Goal: Transaction & Acquisition: Purchase product/service

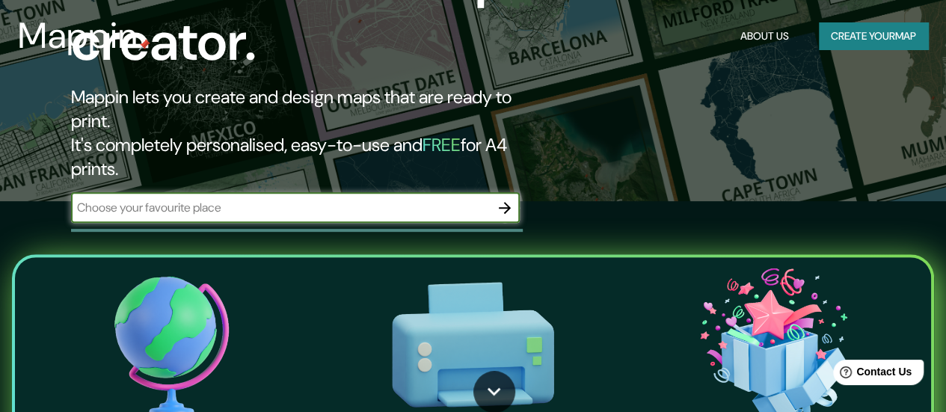
scroll to position [224, 0]
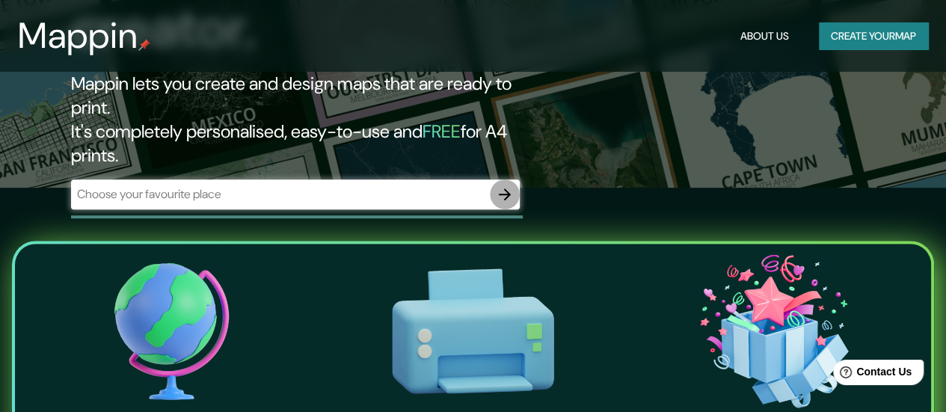
click at [503, 186] on icon "button" at bounding box center [505, 195] width 18 height 18
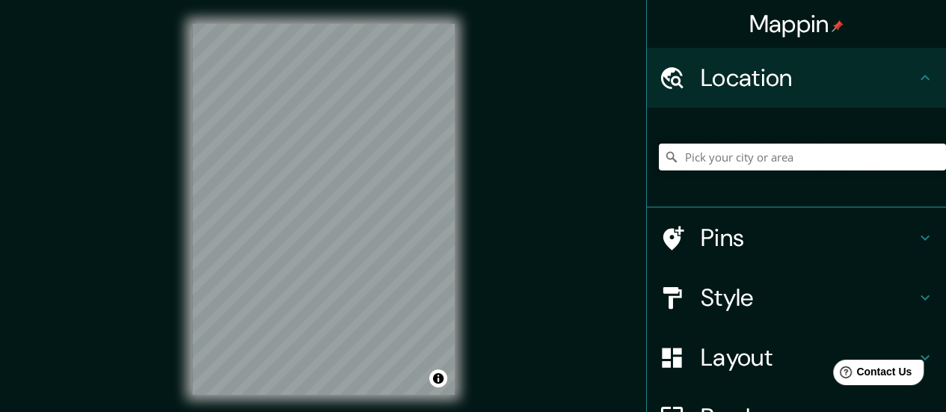
click at [723, 164] on input "Pick your city or area" at bounding box center [802, 157] width 287 height 27
type input "Medellín, Antioquia, Colombia"
click at [875, 299] on h4 "Style" at bounding box center [808, 298] width 215 height 30
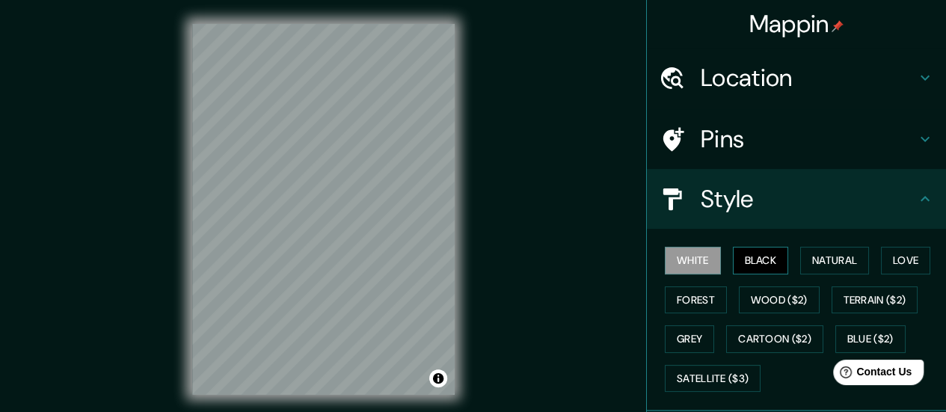
click at [751, 263] on button "Black" at bounding box center [761, 261] width 56 height 28
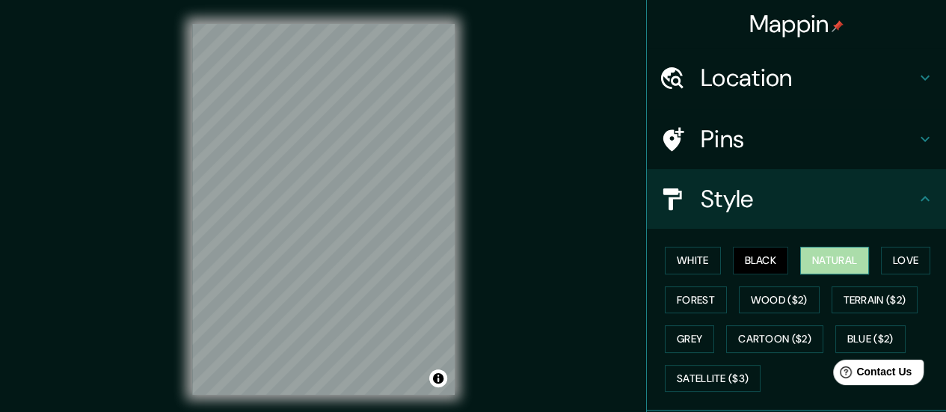
click at [824, 260] on button "Natural" at bounding box center [834, 261] width 69 height 28
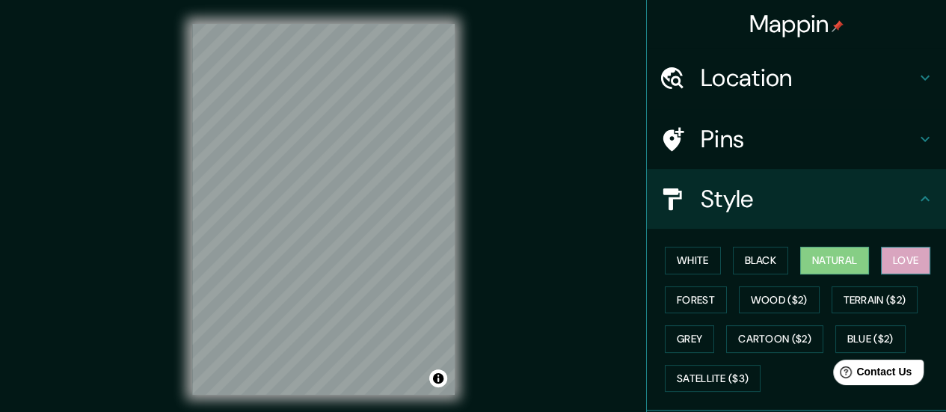
click at [898, 259] on button "Love" at bounding box center [905, 261] width 49 height 28
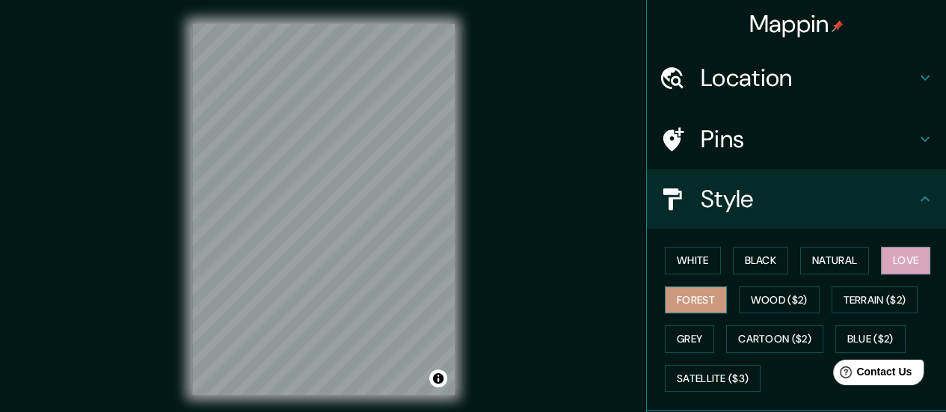
click at [697, 300] on button "Forest" at bounding box center [696, 301] width 62 height 28
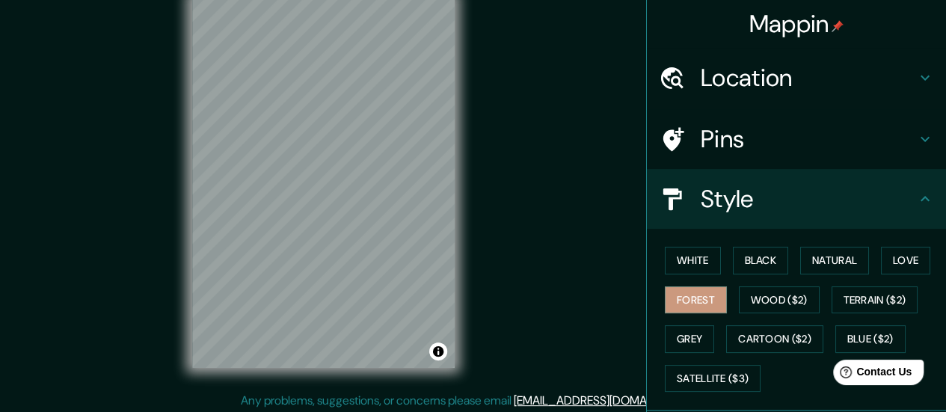
scroll to position [30, 0]
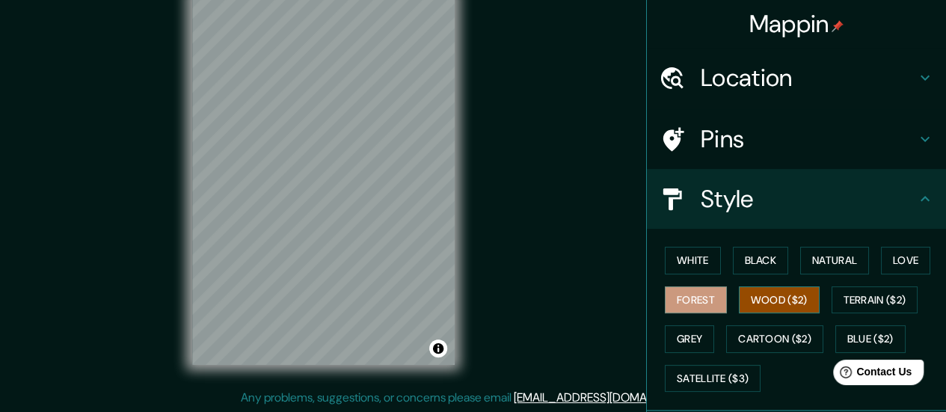
click at [766, 293] on button "Wood ($2)" at bounding box center [779, 301] width 81 height 28
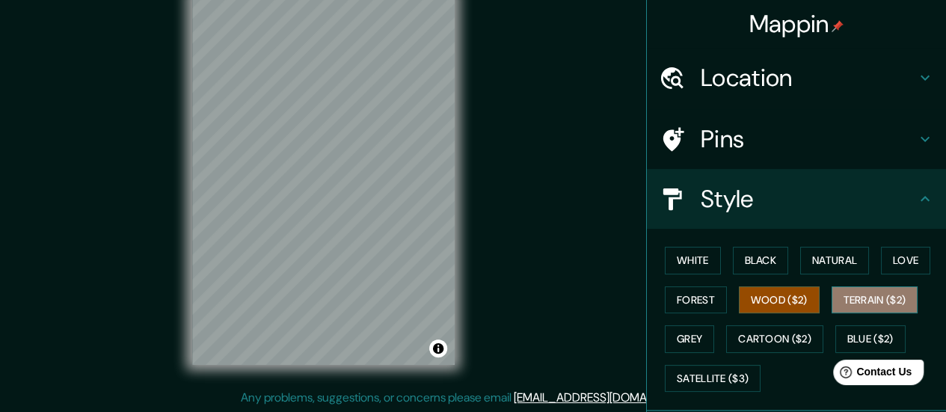
click at [866, 298] on button "Terrain ($2)" at bounding box center [875, 301] width 87 height 28
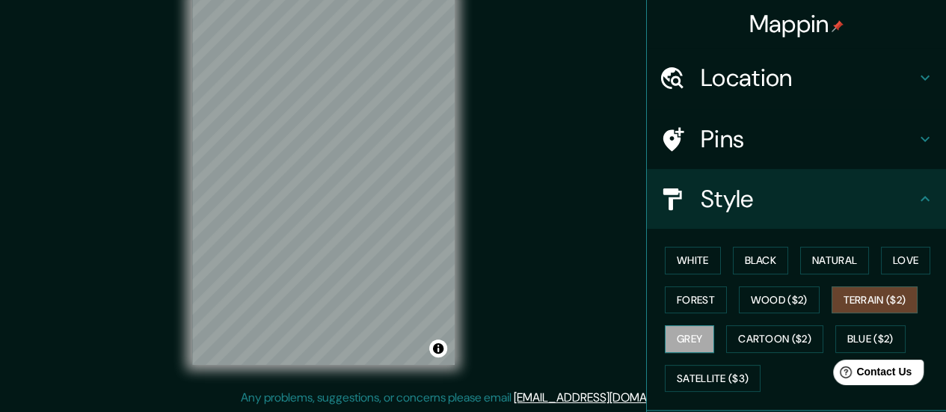
click at [682, 340] on button "Grey" at bounding box center [689, 339] width 49 height 28
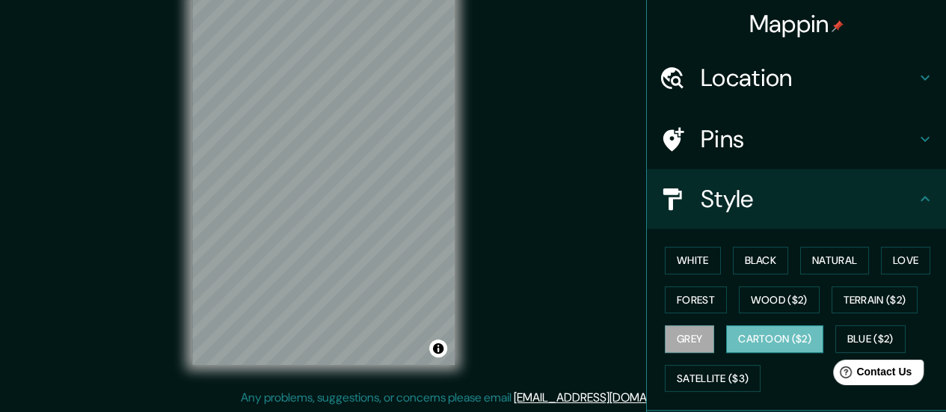
click at [782, 336] on button "Cartoon ($2)" at bounding box center [774, 339] width 97 height 28
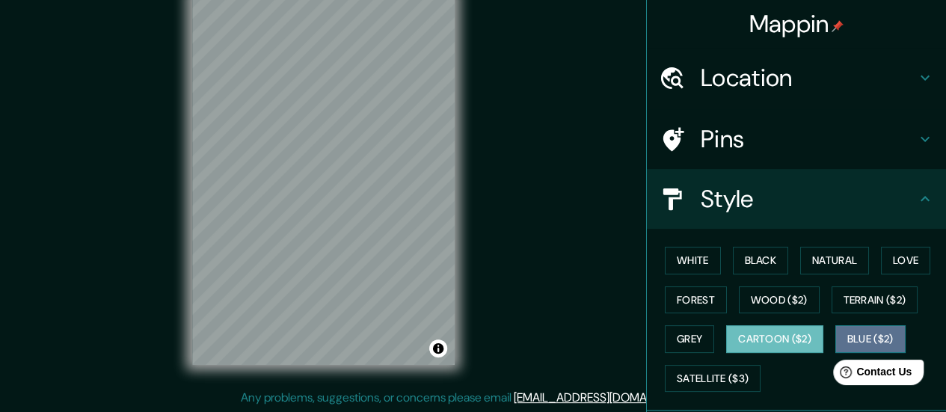
click at [852, 336] on button "Blue ($2)" at bounding box center [871, 339] width 70 height 28
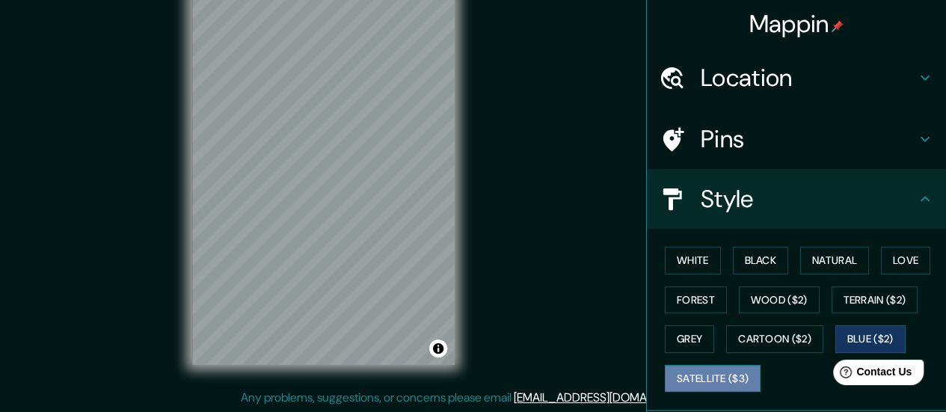
click at [688, 378] on button "Satellite ($3)" at bounding box center [713, 379] width 96 height 28
click at [865, 337] on button "Blue ($2)" at bounding box center [871, 339] width 70 height 28
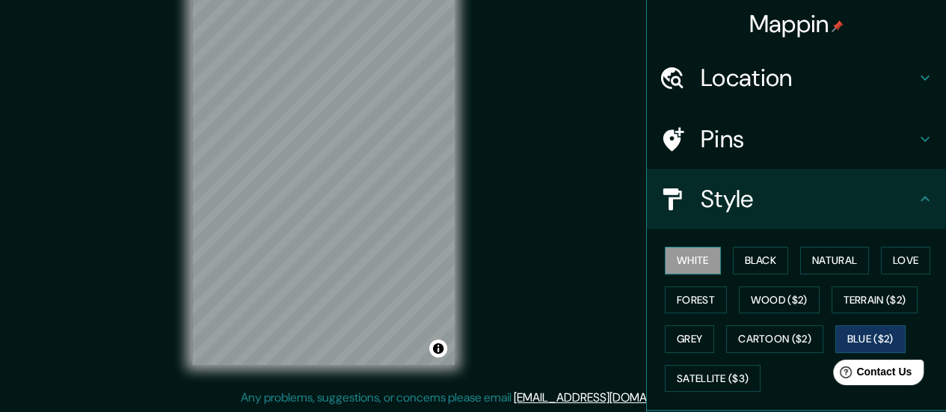
click at [694, 269] on button "White" at bounding box center [693, 261] width 56 height 28
click at [740, 261] on button "Black" at bounding box center [761, 261] width 56 height 28
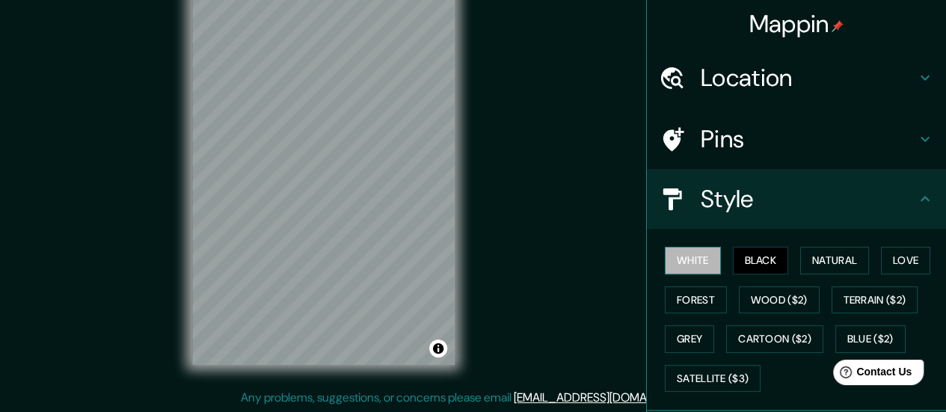
click at [694, 263] on button "White" at bounding box center [693, 261] width 56 height 28
click at [740, 257] on button "Black" at bounding box center [761, 261] width 56 height 28
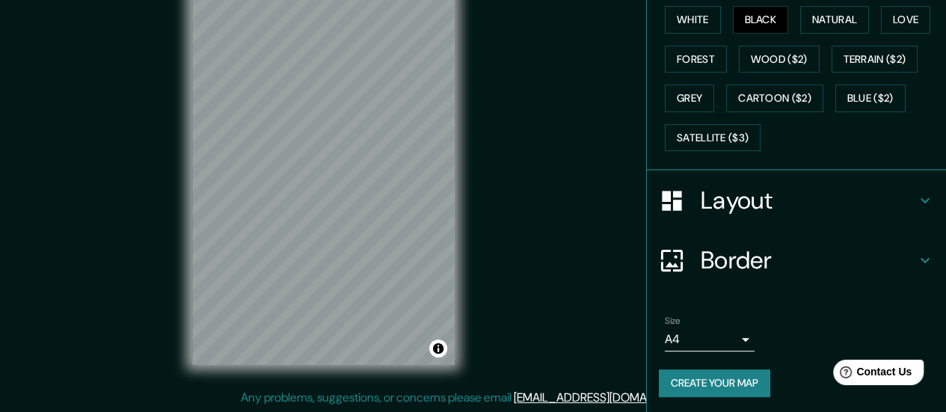
scroll to position [241, 0]
click at [720, 382] on button "Create your map" at bounding box center [714, 384] width 111 height 28
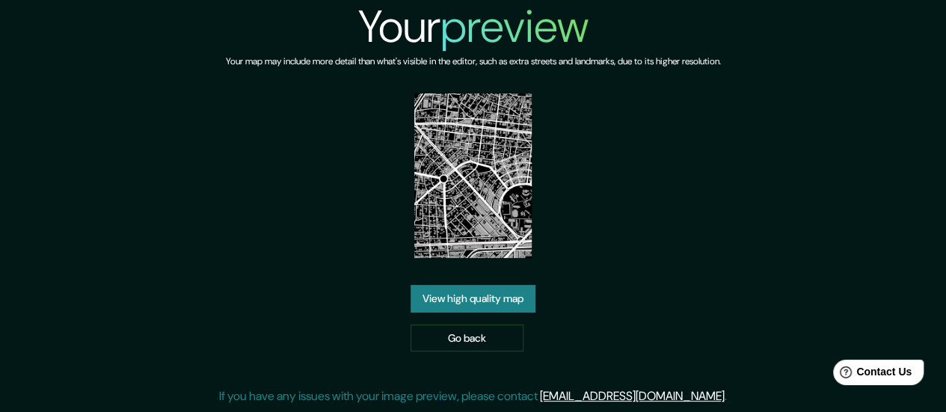
click at [485, 300] on link "View high quality map" at bounding box center [473, 299] width 125 height 28
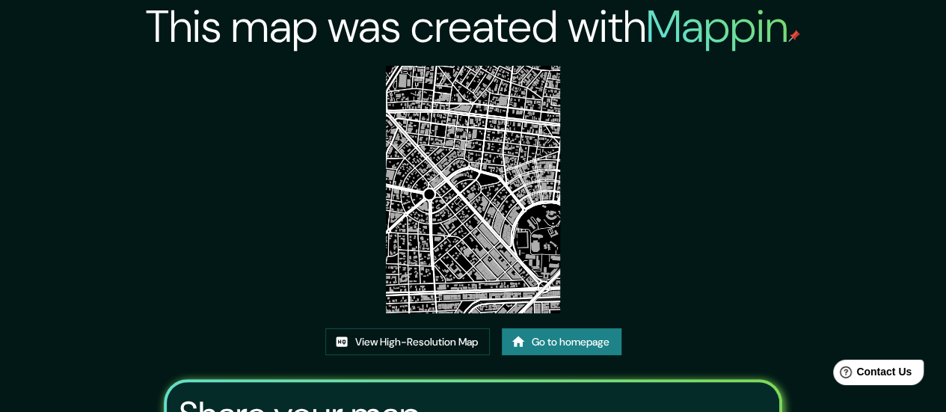
click at [575, 94] on div "This map was created with Mappin View High-Resolution Map Go to homepage Share …" at bounding box center [473, 302] width 655 height 604
click at [510, 218] on img at bounding box center [473, 190] width 175 height 248
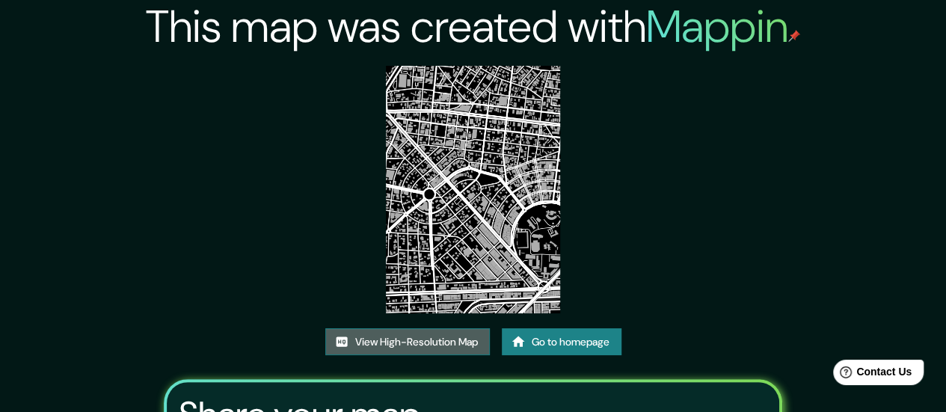
click at [451, 342] on link "View High-Resolution Map" at bounding box center [407, 342] width 165 height 28
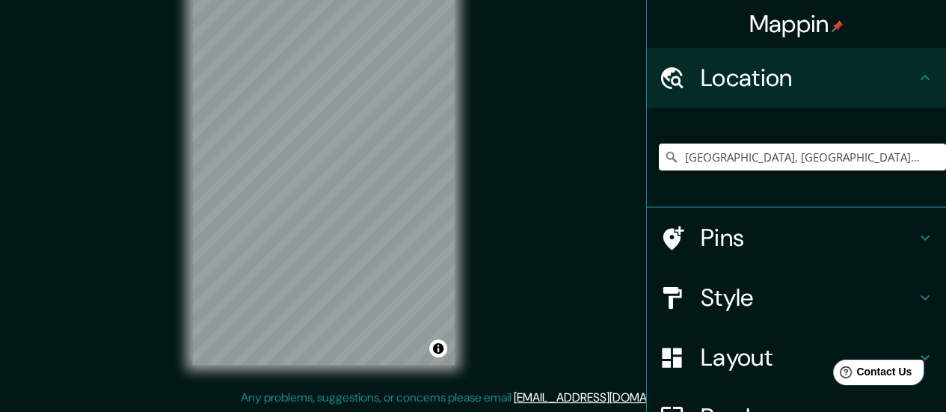
click at [738, 233] on h4 "Pins" at bounding box center [808, 238] width 215 height 30
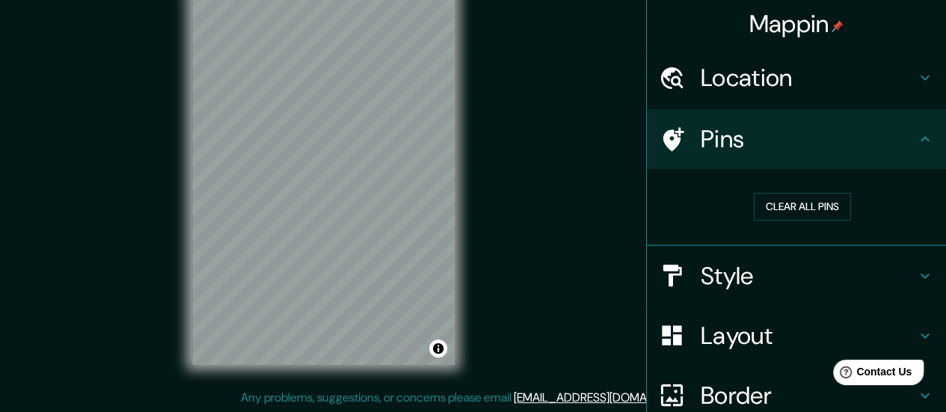
click at [763, 83] on h4 "Location" at bounding box center [808, 78] width 215 height 30
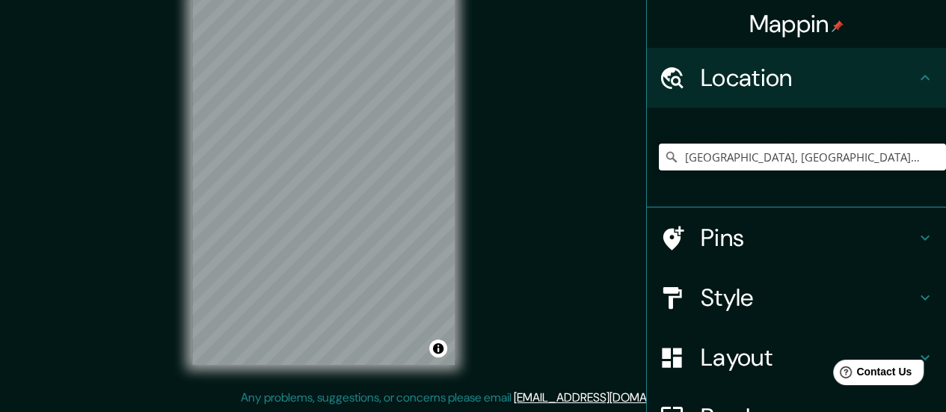
click at [748, 159] on input "[GEOGRAPHIC_DATA], [GEOGRAPHIC_DATA], [GEOGRAPHIC_DATA]" at bounding box center [802, 157] width 287 height 27
click at [846, 162] on input "[GEOGRAPHIC_DATA], [GEOGRAPHIC_DATA], [GEOGRAPHIC_DATA]" at bounding box center [802, 157] width 287 height 27
drag, startPoint x: 841, startPoint y: 151, endPoint x: 631, endPoint y: 165, distance: 210.7
click at [631, 165] on div "Mappin Location [GEOGRAPHIC_DATA], [GEOGRAPHIC_DATA], [GEOGRAPHIC_DATA] Pins St…" at bounding box center [473, 191] width 946 height 443
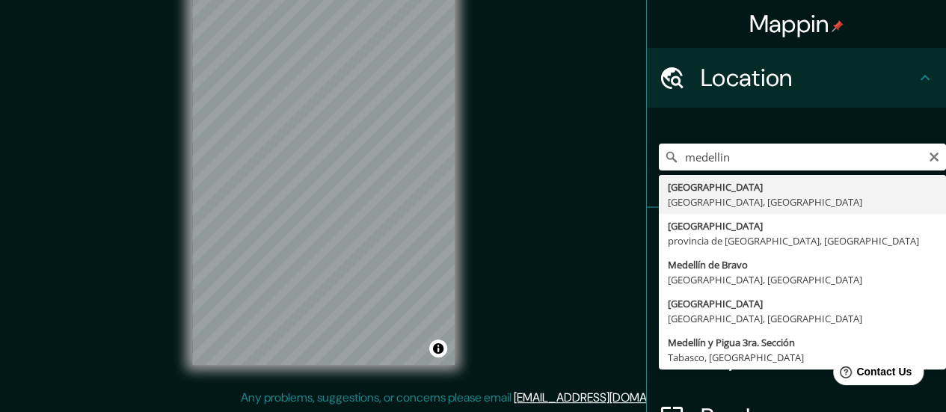
type input "[GEOGRAPHIC_DATA], [GEOGRAPHIC_DATA], [GEOGRAPHIC_DATA]"
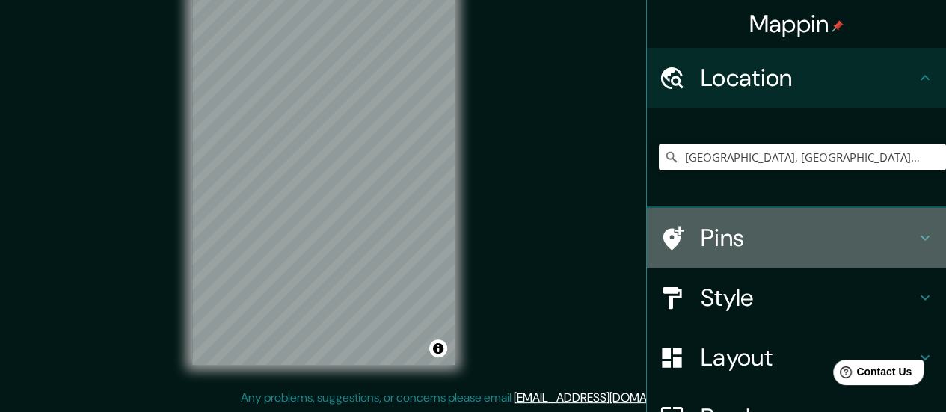
click at [708, 235] on h4 "Pins" at bounding box center [808, 238] width 215 height 30
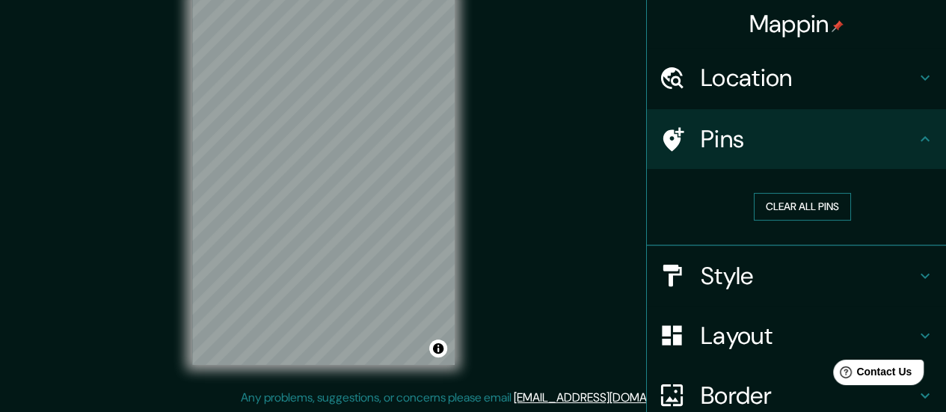
click at [802, 204] on button "Clear all pins" at bounding box center [802, 207] width 97 height 28
click at [701, 144] on h4 "Pins" at bounding box center [808, 139] width 215 height 30
click at [916, 132] on icon at bounding box center [925, 139] width 18 height 18
click at [506, 246] on div "Mappin Location Medellín, Antioquia, Colombia Pins Clear all pins Style Layout …" at bounding box center [473, 191] width 946 height 443
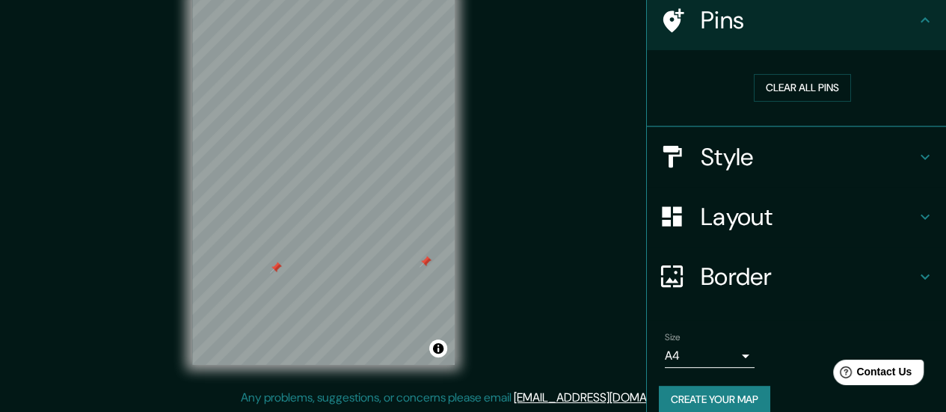
scroll to position [136, 0]
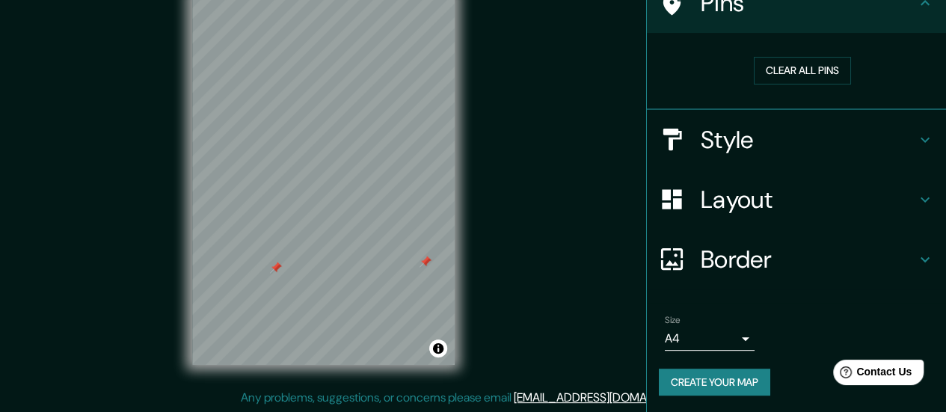
click at [712, 373] on button "Create your map" at bounding box center [714, 383] width 111 height 28
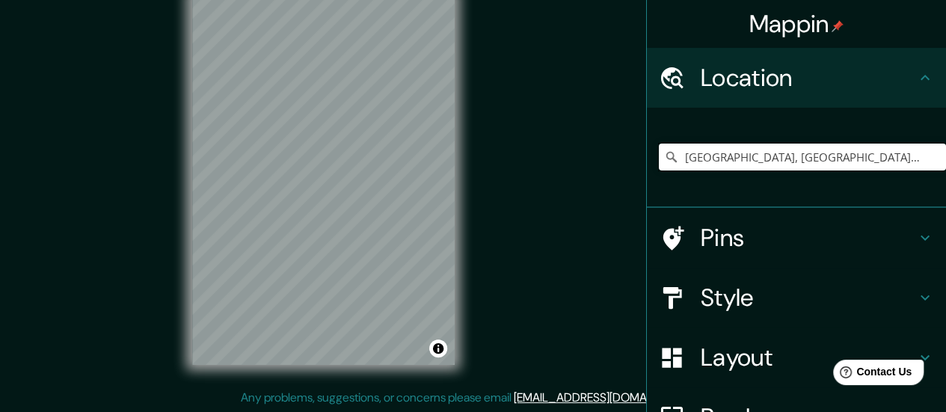
drag, startPoint x: 835, startPoint y: 159, endPoint x: 610, endPoint y: 168, distance: 225.3
click at [610, 168] on div "Mappin Location [GEOGRAPHIC_DATA], [GEOGRAPHIC_DATA], [GEOGRAPHIC_DATA] Pins St…" at bounding box center [473, 191] width 946 height 443
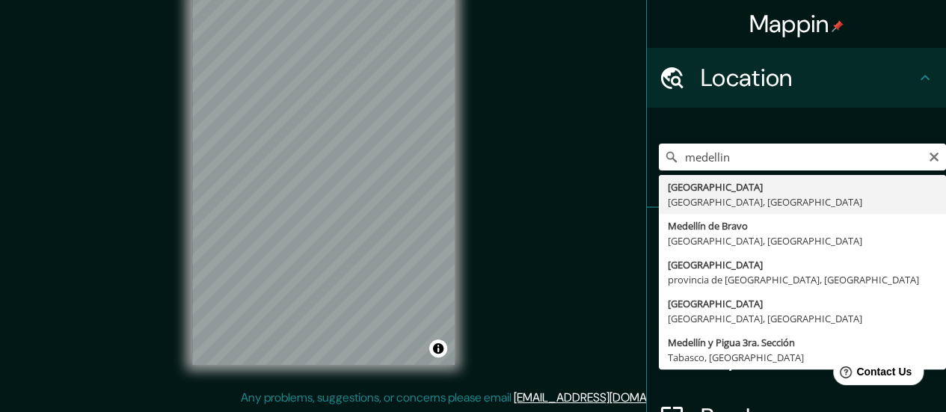
type input "[GEOGRAPHIC_DATA], [GEOGRAPHIC_DATA], [GEOGRAPHIC_DATA]"
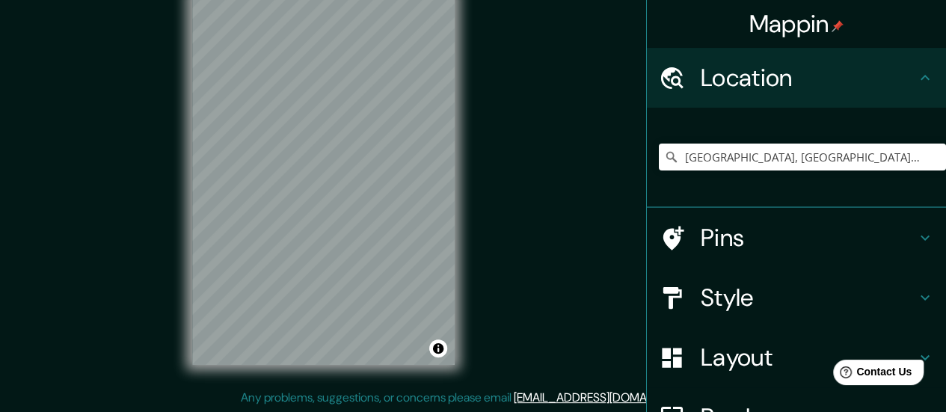
click at [797, 301] on h4 "Style" at bounding box center [808, 298] width 215 height 30
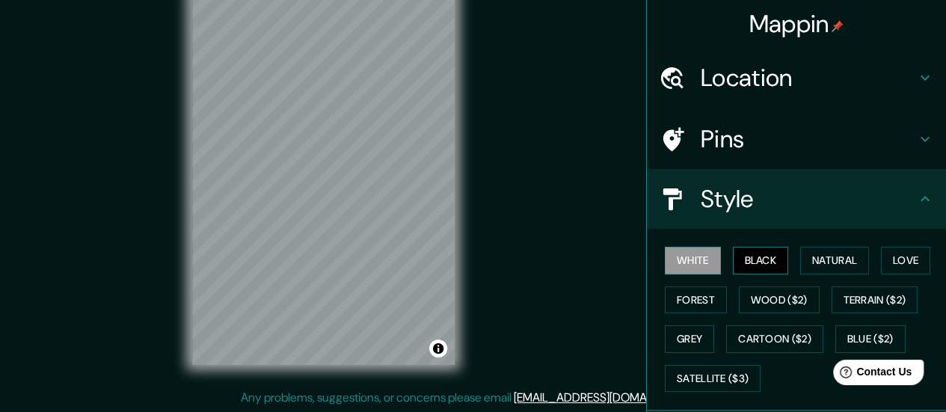
click at [757, 256] on button "Black" at bounding box center [761, 261] width 56 height 28
click at [691, 257] on button "White" at bounding box center [693, 261] width 56 height 28
click at [750, 257] on button "Black" at bounding box center [761, 261] width 56 height 28
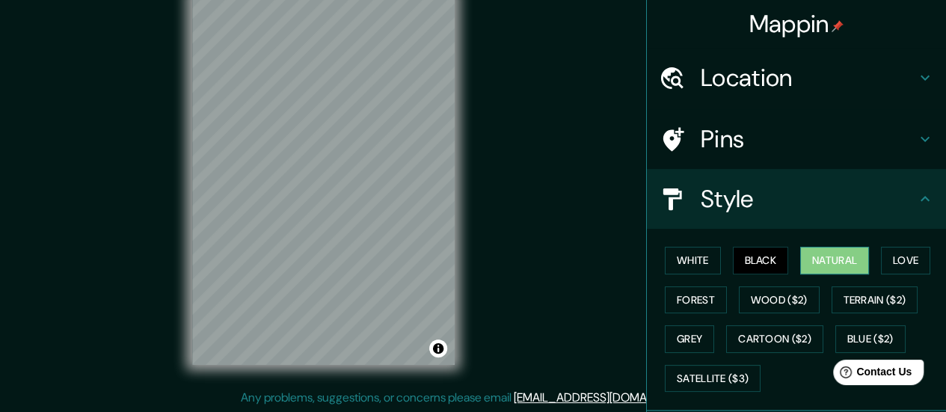
click at [814, 258] on button "Natural" at bounding box center [834, 261] width 69 height 28
click at [898, 252] on button "Love" at bounding box center [905, 261] width 49 height 28
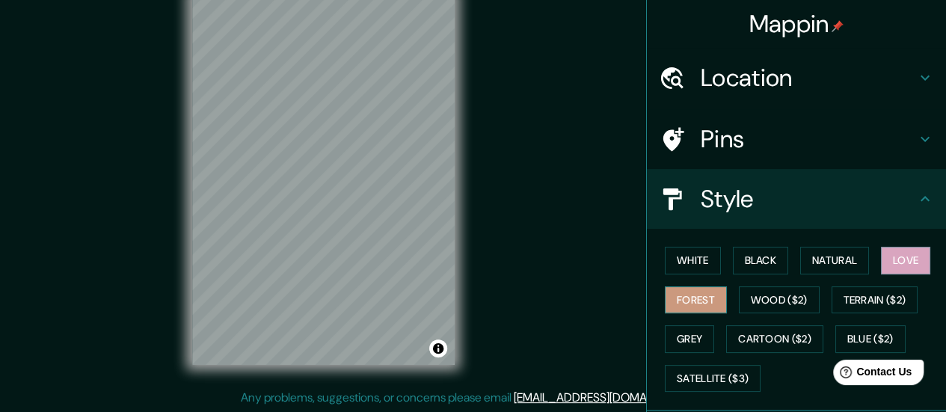
click at [685, 297] on button "Forest" at bounding box center [696, 301] width 62 height 28
click at [900, 272] on button "Love" at bounding box center [905, 261] width 49 height 28
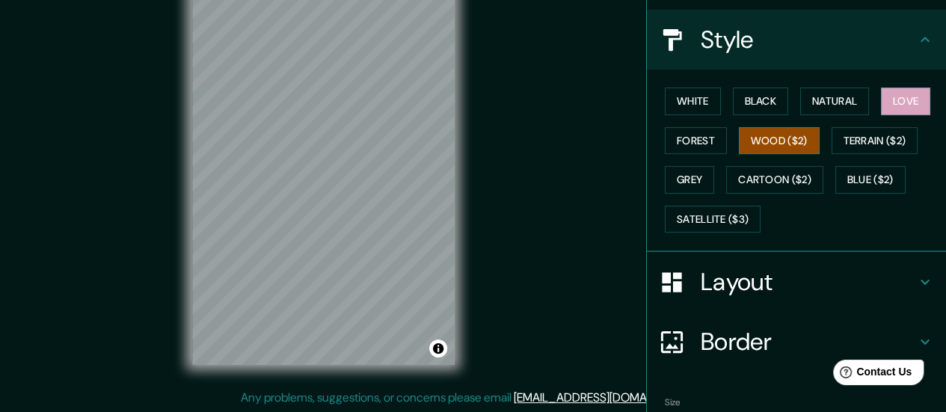
scroll to position [241, 0]
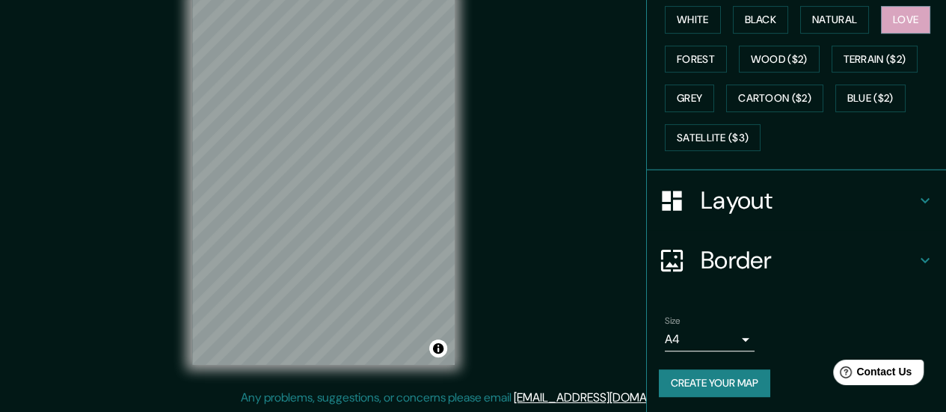
click at [714, 382] on button "Create your map" at bounding box center [714, 384] width 111 height 28
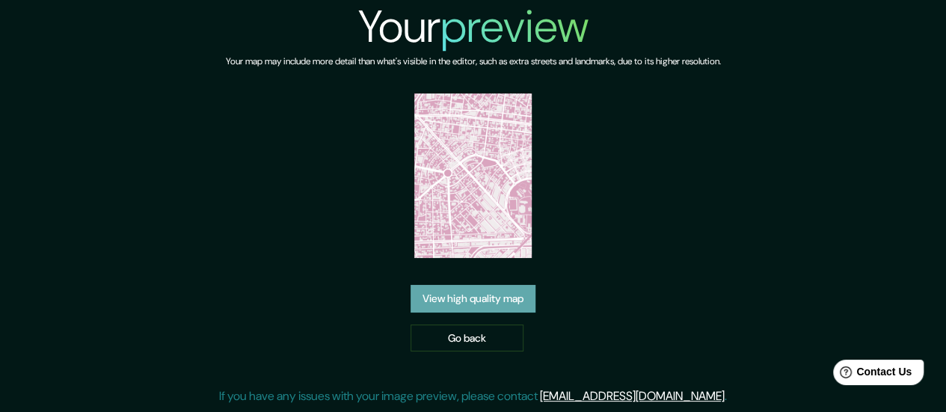
click at [451, 300] on link "View high quality map" at bounding box center [473, 299] width 125 height 28
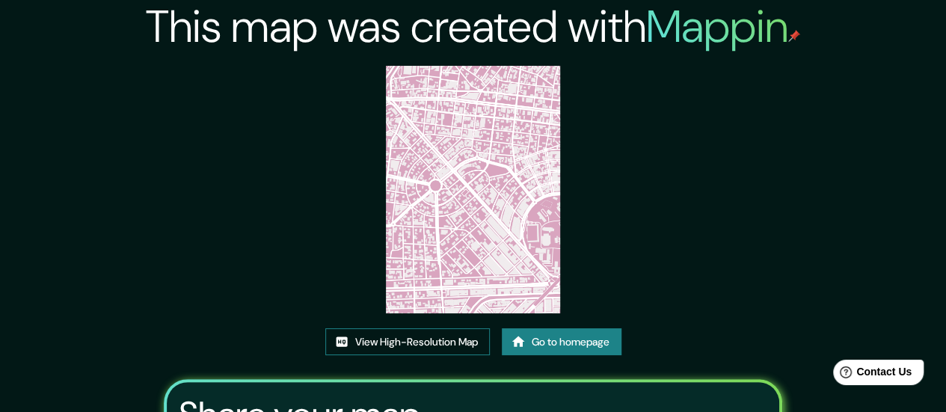
click at [431, 339] on link "View High-Resolution Map" at bounding box center [407, 342] width 165 height 28
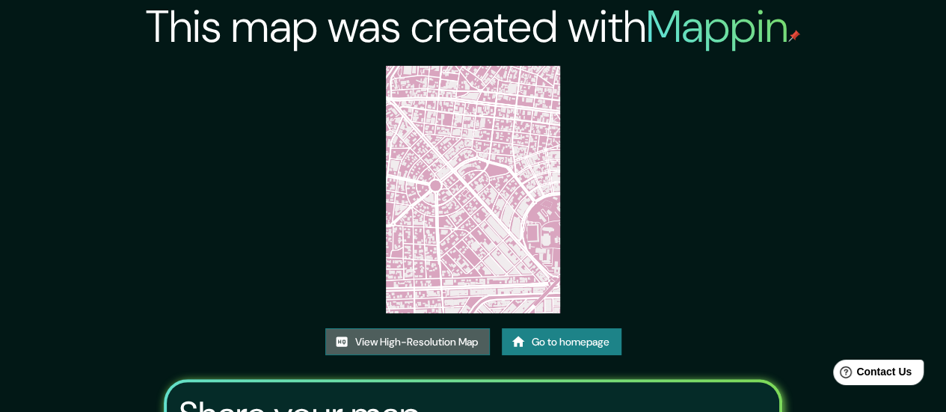
click at [414, 339] on link "View High-Resolution Map" at bounding box center [407, 342] width 165 height 28
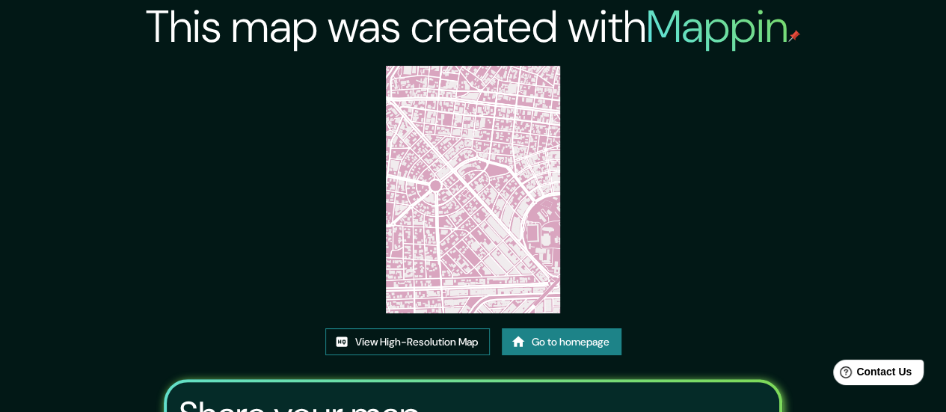
click at [450, 336] on link "View High-Resolution Map" at bounding box center [407, 342] width 165 height 28
drag, startPoint x: 505, startPoint y: 56, endPoint x: 476, endPoint y: 147, distance: 95.1
click at [471, 144] on img at bounding box center [473, 190] width 175 height 248
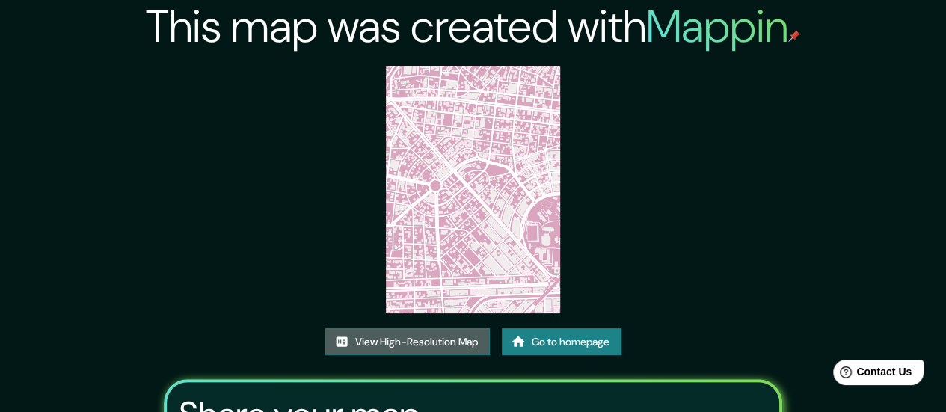
click at [451, 345] on link "View High-Resolution Map" at bounding box center [407, 342] width 165 height 28
